Goal: Task Accomplishment & Management: Manage account settings

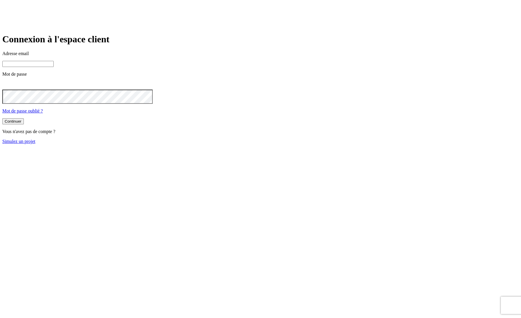
click at [54, 67] on input at bounding box center [27, 64] width 51 height 6
paste input "james.bond+1300@nalo.fr"
type input "james.bond+1300@nalo.fr"
click at [2, 119] on button "Continuer" at bounding box center [12, 122] width 21 height 6
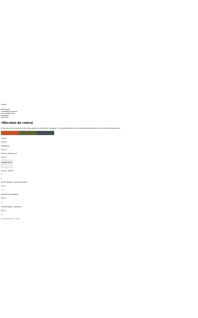
scroll to position [30, 0]
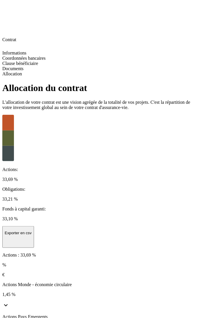
copy p "LU1859445816"
